Goal: Information Seeking & Learning: Learn about a topic

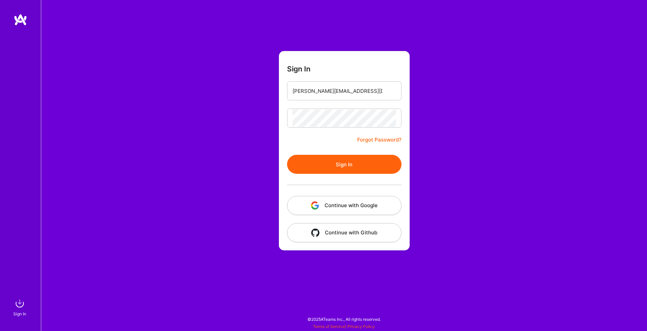
click at [354, 158] on button "Sign In" at bounding box center [344, 164] width 114 height 19
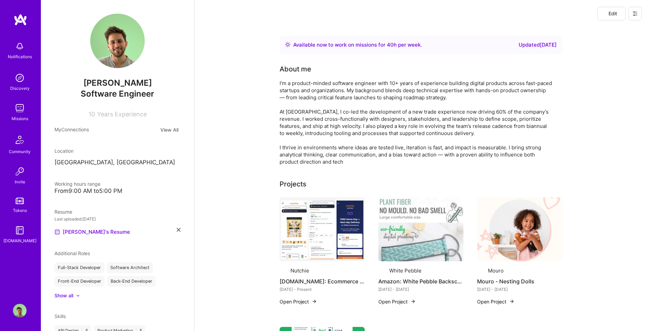
click at [14, 112] on img at bounding box center [20, 108] width 14 height 14
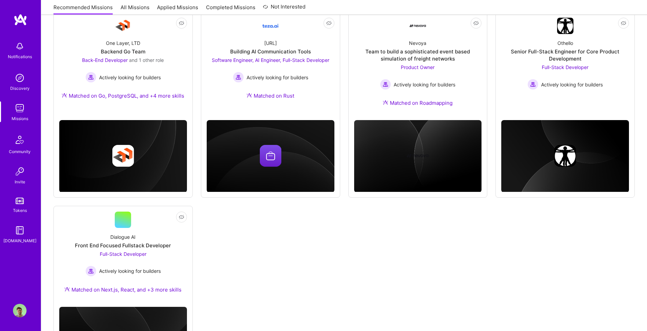
scroll to position [308, 0]
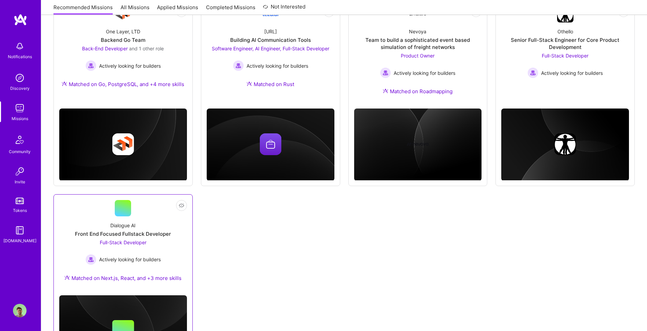
click at [178, 237] on div "Dialogue AI Front End Focused Fullstack Developer Full-Stack Developer Actively…" at bounding box center [123, 253] width 128 height 74
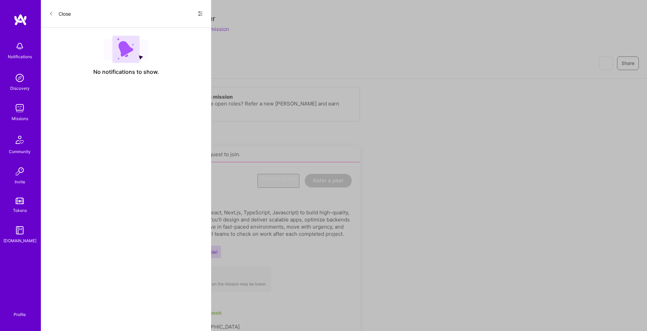
scroll to position [308, 0]
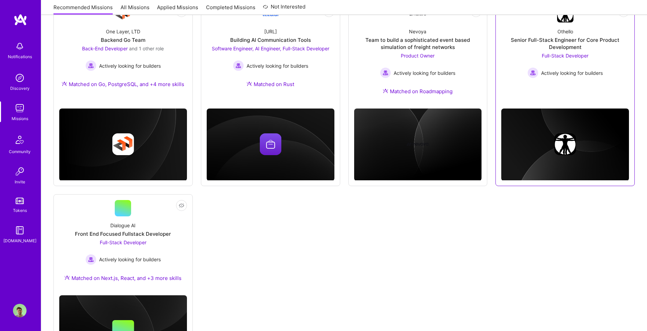
click at [592, 100] on div at bounding box center [565, 138] width 128 height 84
click at [580, 88] on link "Not Interested Othello Senior Full-Stack Engineer for Core Product Development …" at bounding box center [565, 48] width 128 height 84
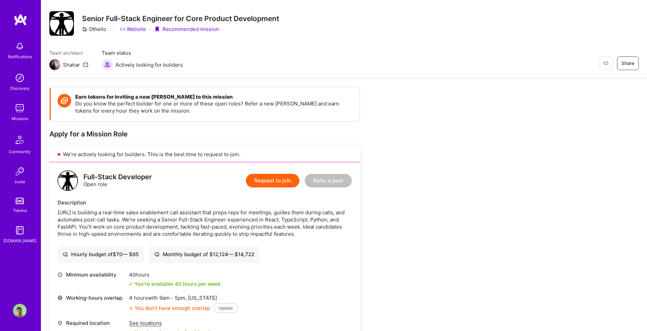
scroll to position [13, 0]
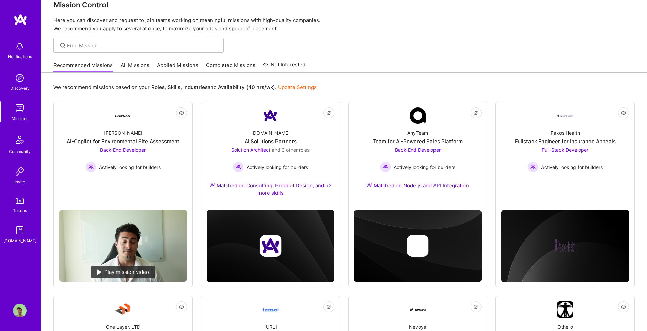
scroll to position [308, 0]
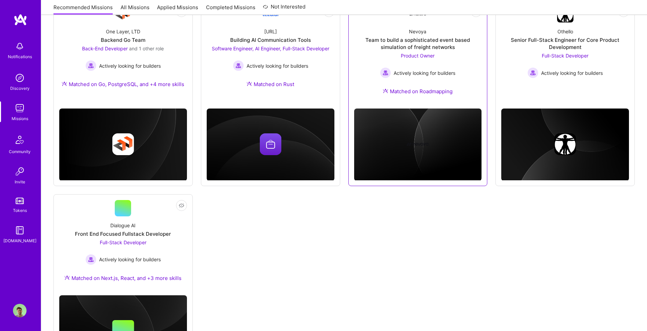
click at [416, 56] on span "Product Owner" at bounding box center [418, 56] width 34 height 6
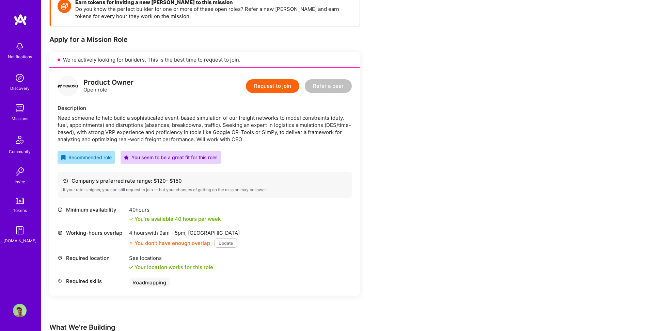
scroll to position [95, 0]
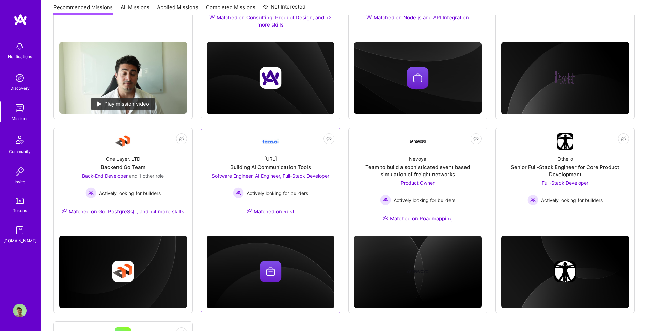
scroll to position [165, 0]
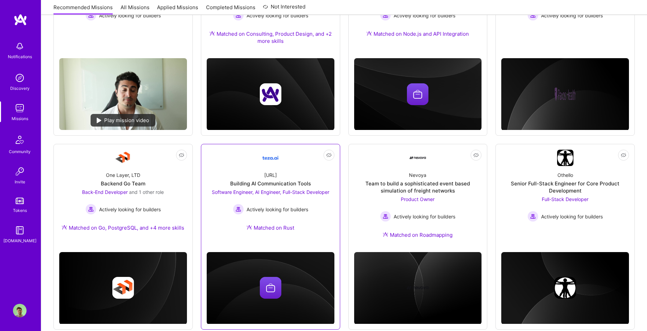
click at [280, 178] on div "[URL] Building AI Communication Tools Software Engineer, AI Engineer, Full-Stac…" at bounding box center [271, 203] width 128 height 74
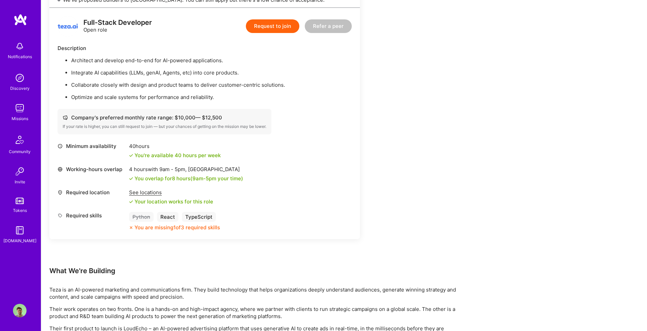
scroll to position [717, 0]
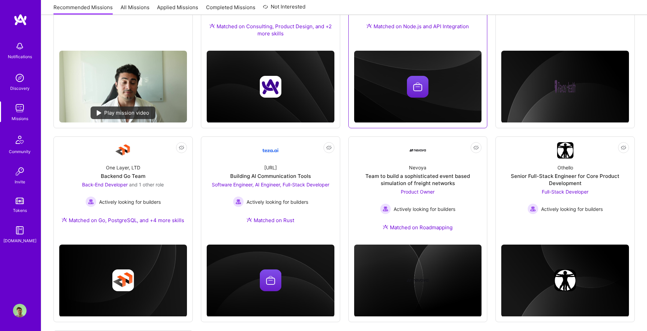
scroll to position [207, 0]
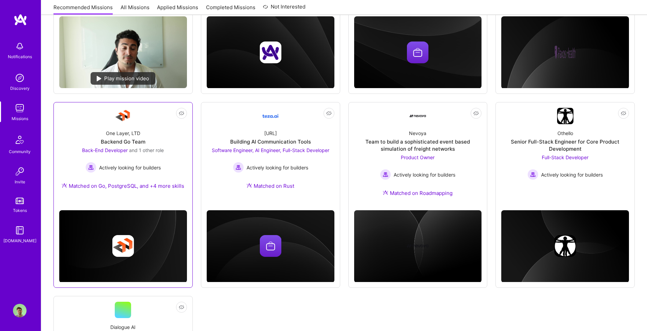
click at [160, 155] on div "Back-End Developer and 1 other role Actively looking for builders" at bounding box center [123, 160] width 82 height 26
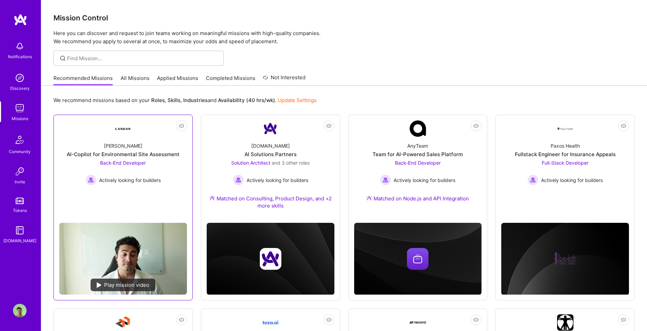
click at [127, 160] on span "Back-End Developer" at bounding box center [123, 163] width 46 height 6
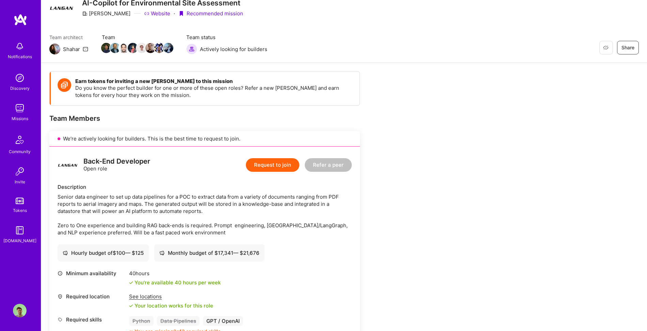
scroll to position [30, 0]
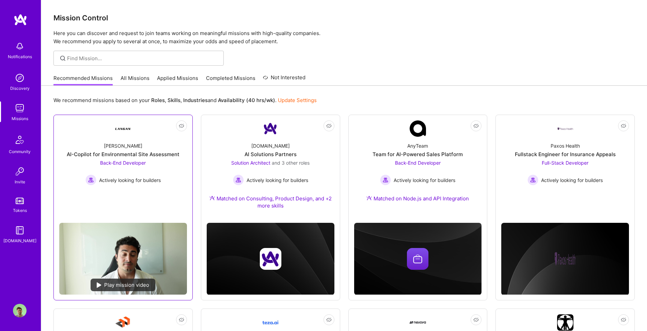
click at [149, 198] on link "Not Interested [PERSON_NAME]-Copilot for Environmental Site Assessment Back-End…" at bounding box center [123, 168] width 128 height 97
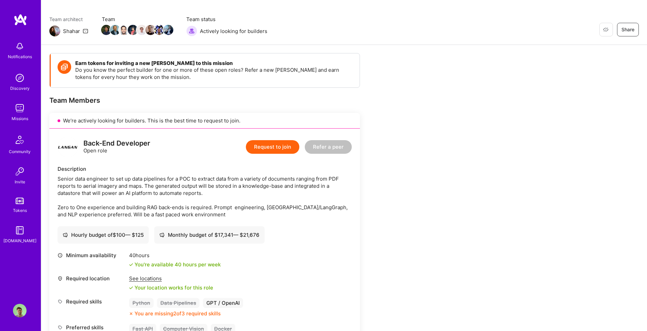
scroll to position [48, 0]
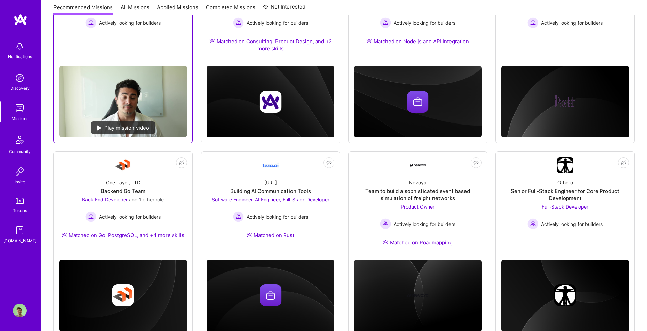
scroll to position [160, 0]
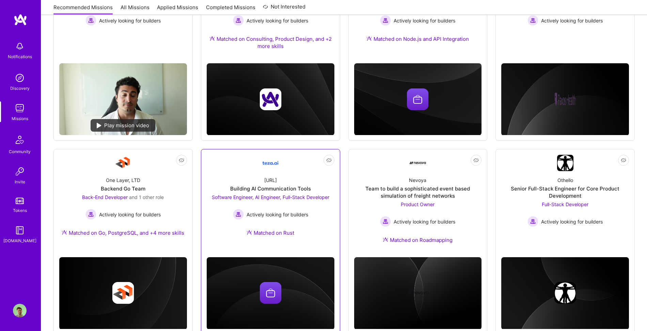
click at [276, 164] on img at bounding box center [270, 163] width 16 height 16
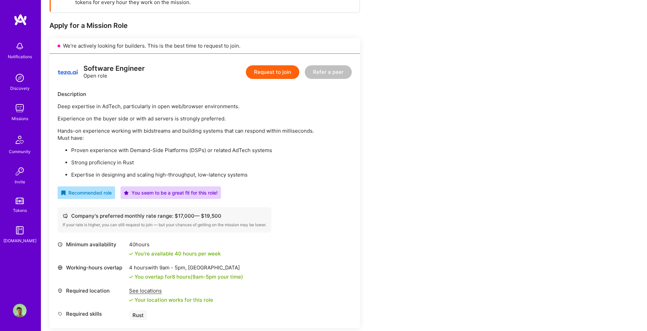
scroll to position [121, 0]
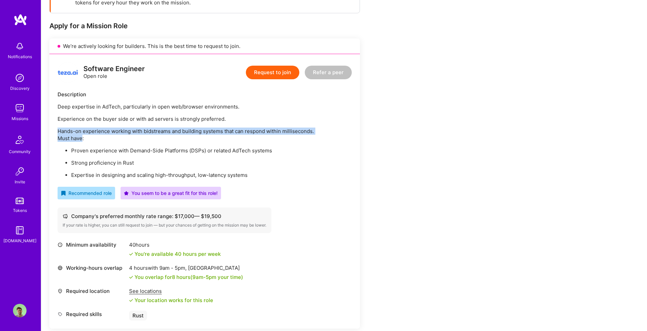
drag, startPoint x: 82, startPoint y: 140, endPoint x: 54, endPoint y: 130, distance: 29.8
click at [54, 130] on div "Software Engineer Open role Request to join Refer a peer Description Deep exper…" at bounding box center [204, 191] width 310 height 275
copy p "Hands-on experience working with bidstreams and building systems that can respo…"
